Goal: Task Accomplishment & Management: Manage account settings

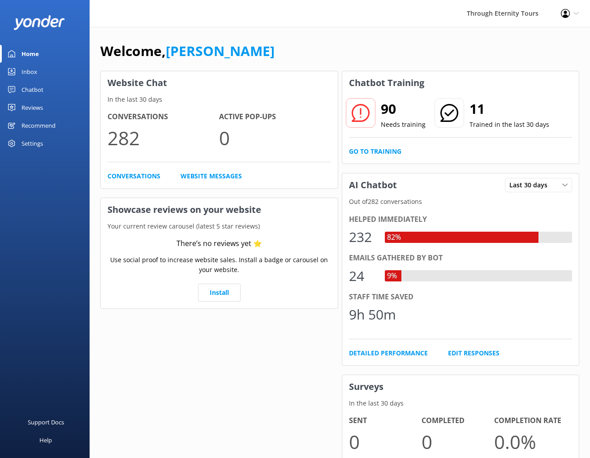
click at [36, 64] on div "Inbox" at bounding box center [29, 72] width 16 height 18
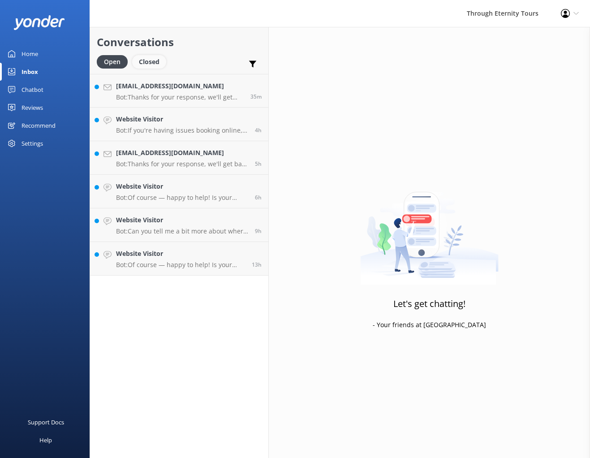
click at [155, 60] on div "Closed" at bounding box center [149, 61] width 34 height 13
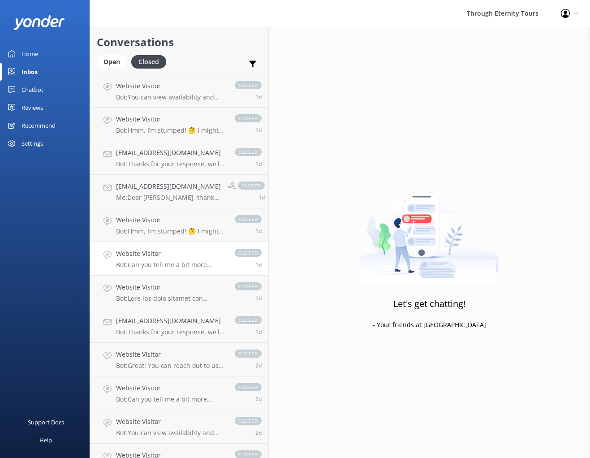
click at [179, 263] on p "Bot: Can you tell me a bit more about where you are going? We have an amazing a…" at bounding box center [171, 265] width 110 height 8
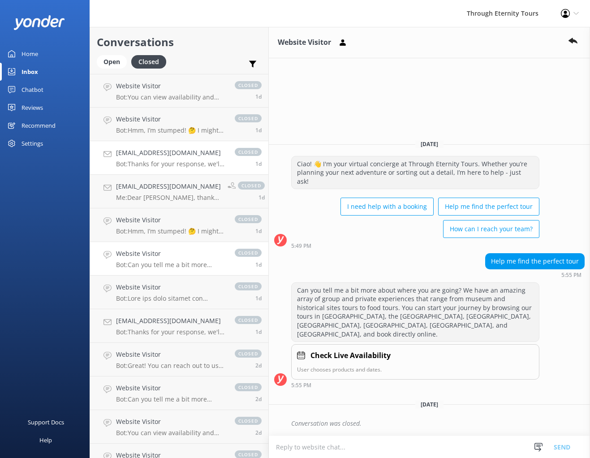
click at [162, 155] on h4 "[EMAIL_ADDRESS][DOMAIN_NAME]" at bounding box center [171, 153] width 110 height 10
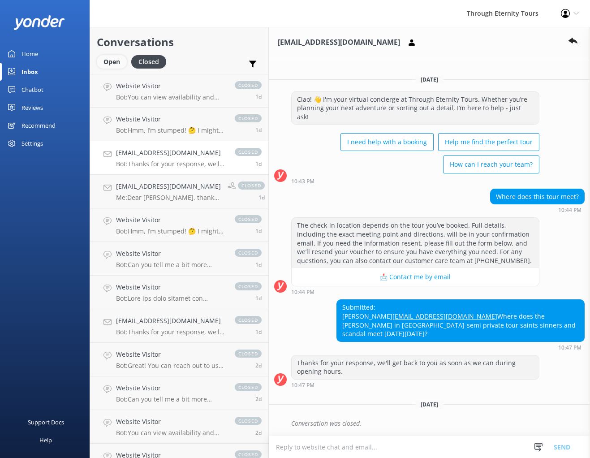
click at [117, 66] on div "Open" at bounding box center [112, 61] width 30 height 13
